Goal: Task Accomplishment & Management: Manage account settings

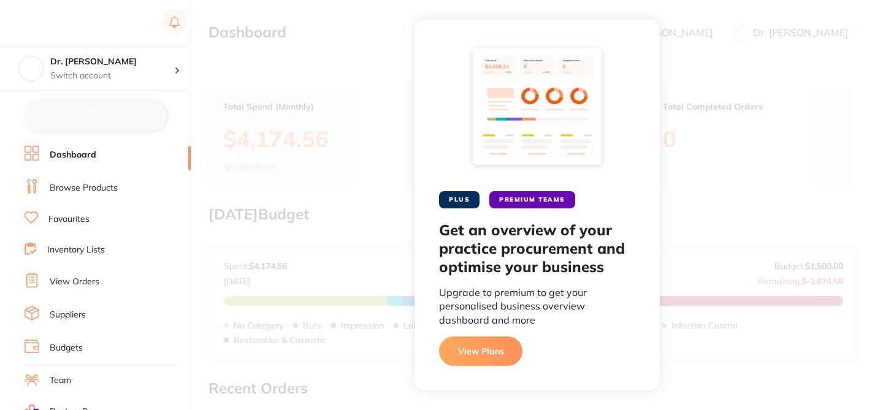
checkbox input "false"
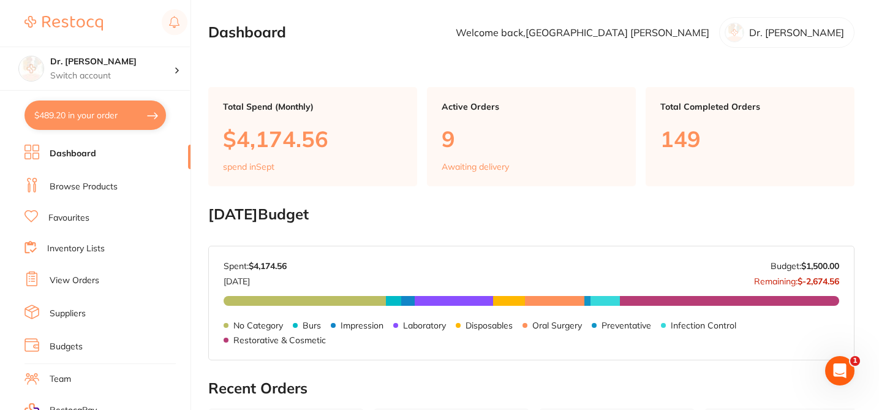
click at [106, 185] on link "Browse Products" at bounding box center [84, 187] width 68 height 12
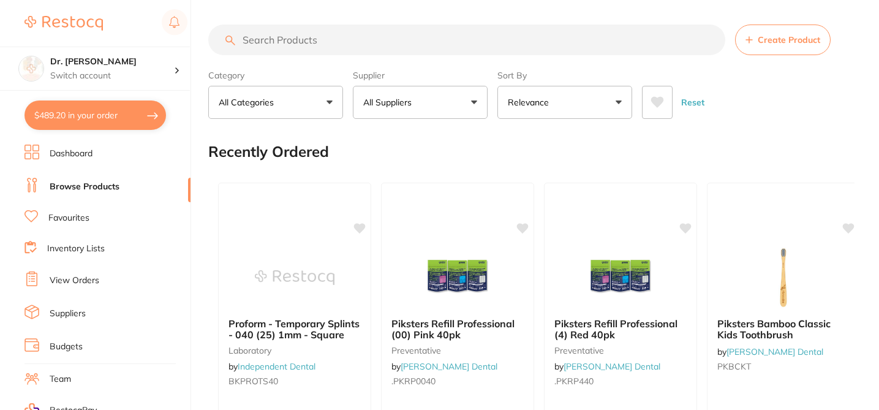
click at [270, 37] on input "search" at bounding box center [466, 40] width 517 height 31
paste input "019.3212"
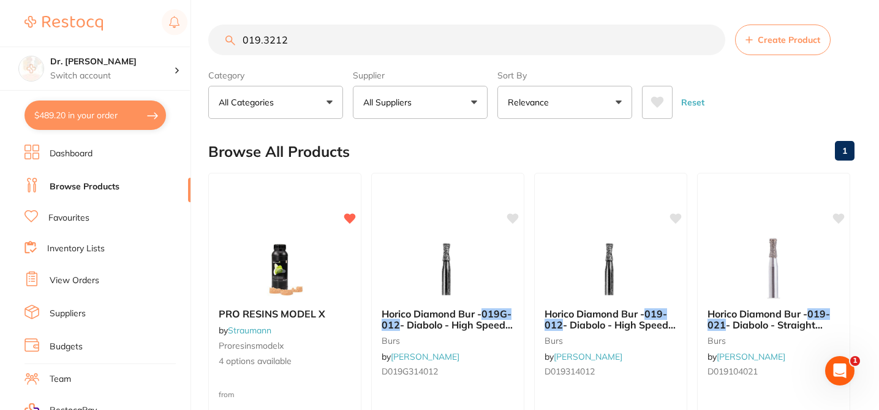
type input "019.3212"
click at [434, 146] on div "Browse All Products 1" at bounding box center [531, 151] width 647 height 41
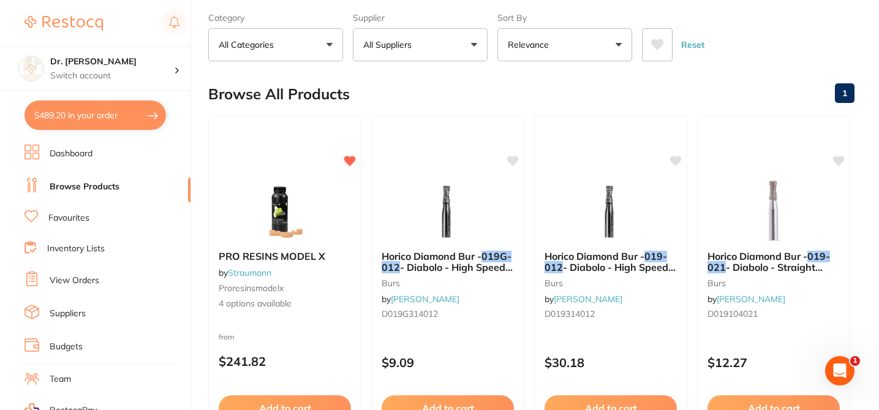
scroll to position [74, 0]
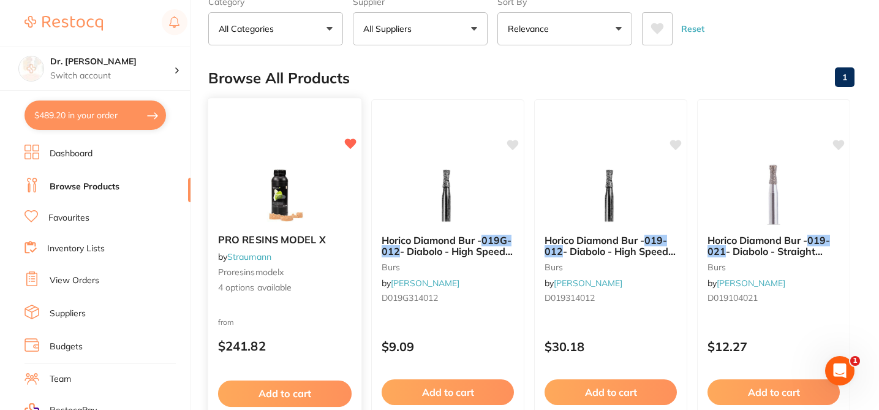
click at [305, 321] on div "from $241.82" at bounding box center [284, 337] width 153 height 44
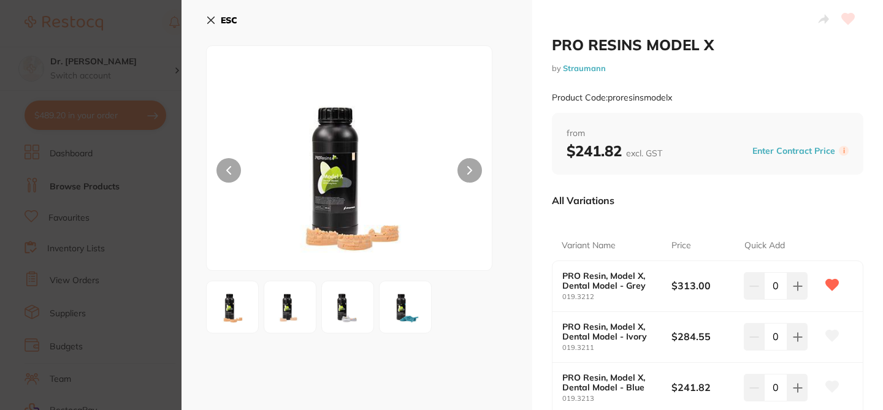
click at [686, 207] on div "All Variations" at bounding box center [707, 200] width 311 height 32
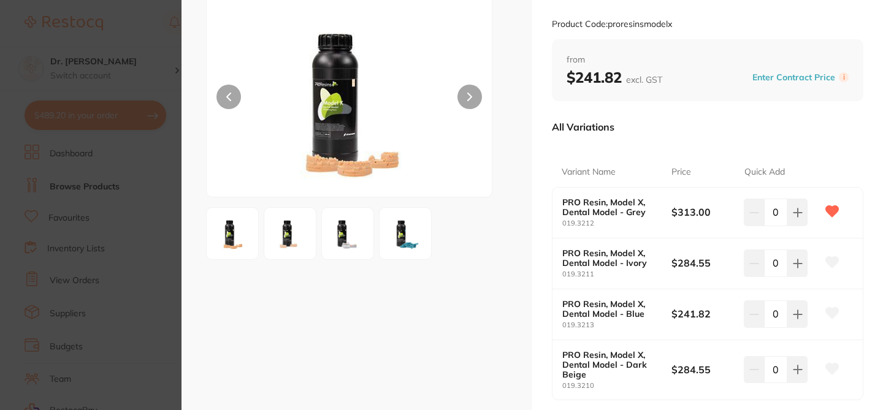
scroll to position [98, 0]
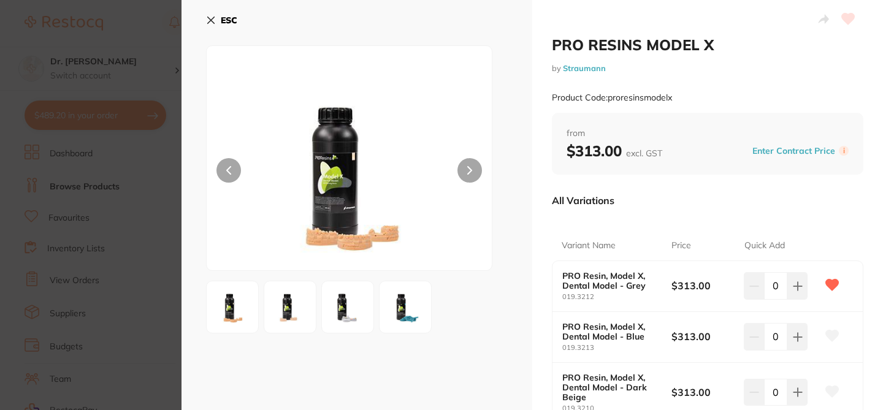
click at [515, 97] on div "ESC" at bounding box center [356, 281] width 351 height 562
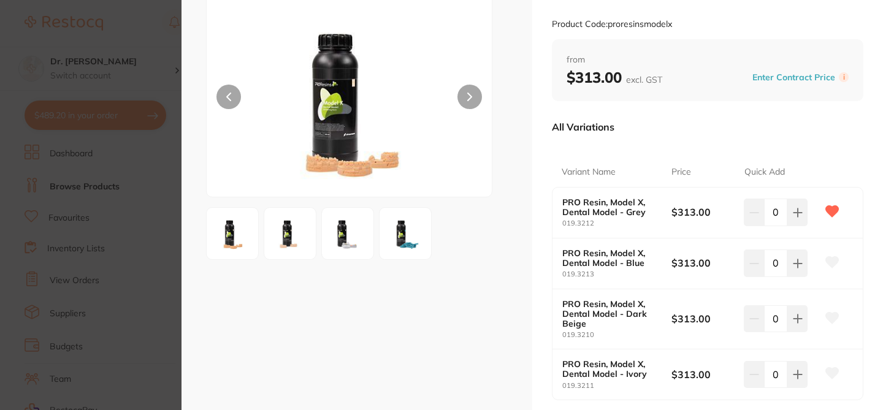
checkbox input "true"
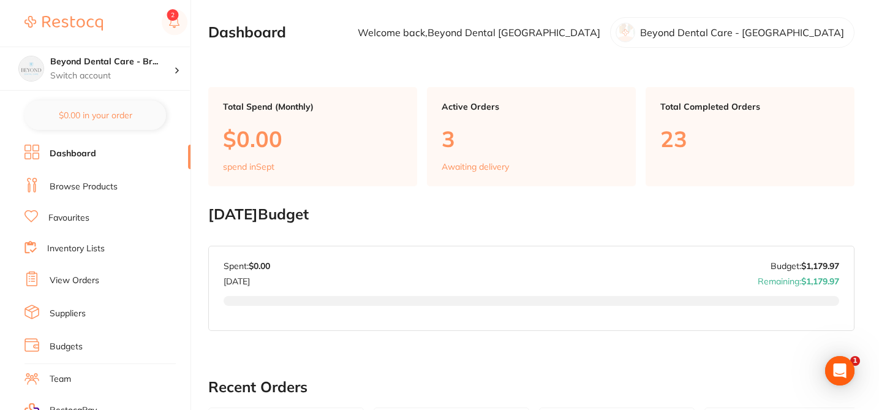
click at [72, 308] on link "Suppliers" at bounding box center [68, 314] width 36 height 12
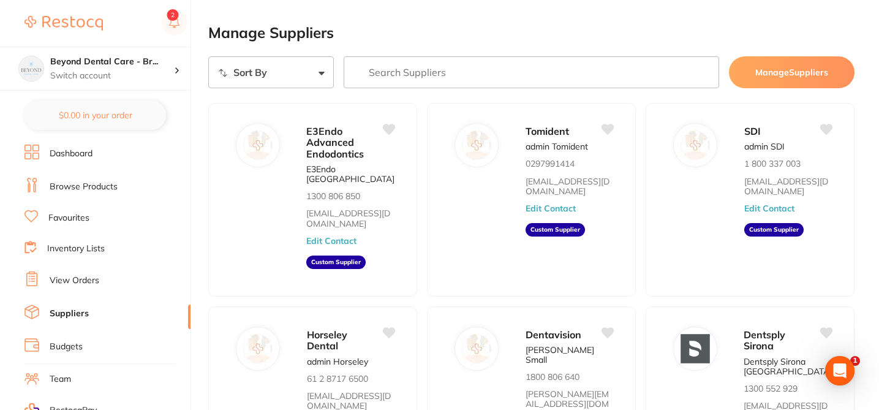
click at [409, 80] on input "search" at bounding box center [532, 72] width 376 height 32
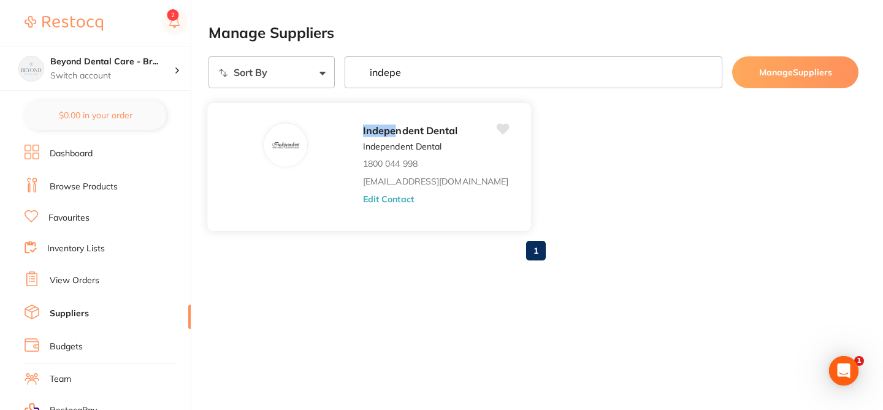
type input "indepe"
click at [395, 199] on button "Edit Contact" at bounding box center [388, 199] width 51 height 10
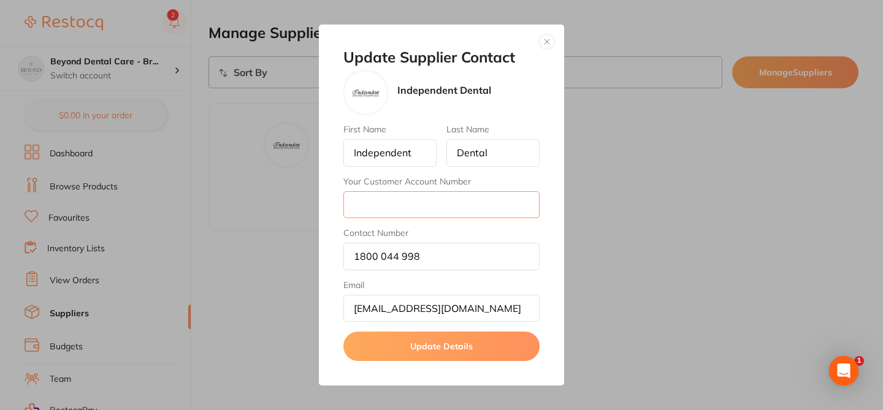
click at [386, 207] on input "Your Customer Account Number" at bounding box center [441, 204] width 196 height 27
type input "clinicalmanager@beyonddentalcare.com.au"
click at [447, 343] on button "Update Details" at bounding box center [441, 346] width 196 height 29
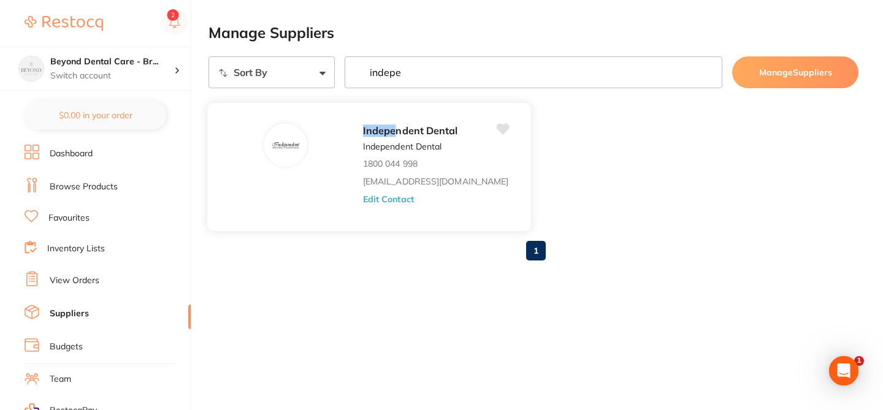
click at [457, 158] on div "Indepe ndent Dental Independent Dental 1800 044 998 orders@independentdental.co…" at bounding box center [441, 171] width 156 height 96
click at [397, 200] on button "Edit Contact" at bounding box center [388, 199] width 51 height 10
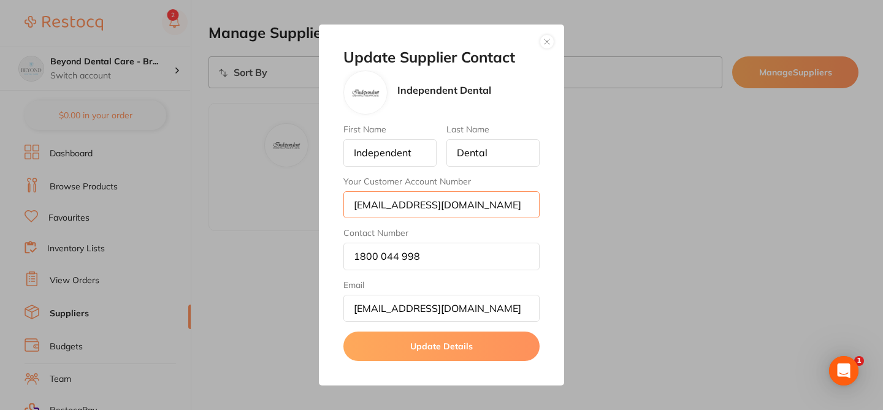
scroll to position [0, 22]
drag, startPoint x: 452, startPoint y: 210, endPoint x: 596, endPoint y: 205, distance: 143.5
click at [596, 206] on div "Update Supplier Contact Independent Dental First Name Independent Last Name Den…" at bounding box center [441, 205] width 883 height 410
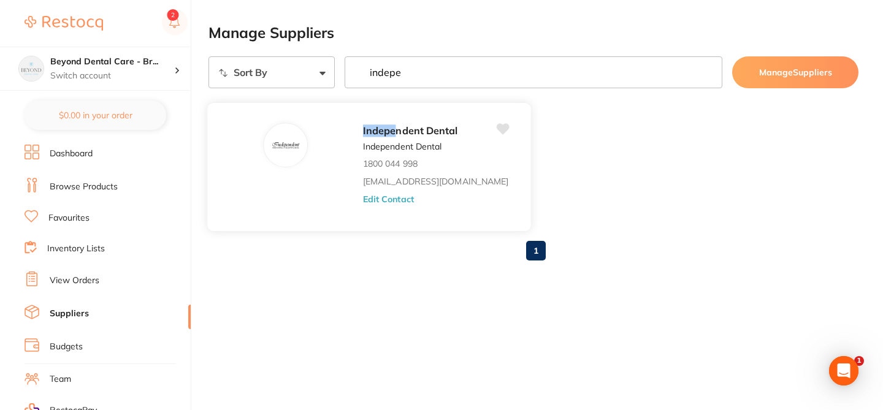
click at [372, 202] on button "Edit Contact" at bounding box center [388, 199] width 51 height 10
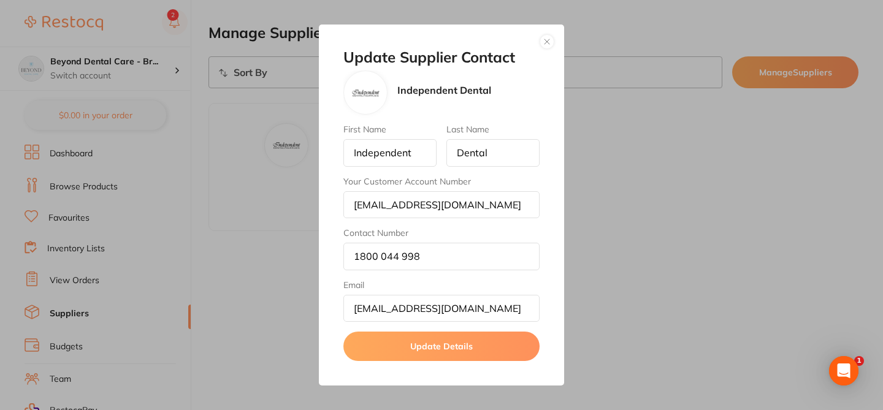
click at [544, 43] on button "button" at bounding box center [546, 41] width 15 height 15
